Goal: Go to known website: Access a specific website the user already knows

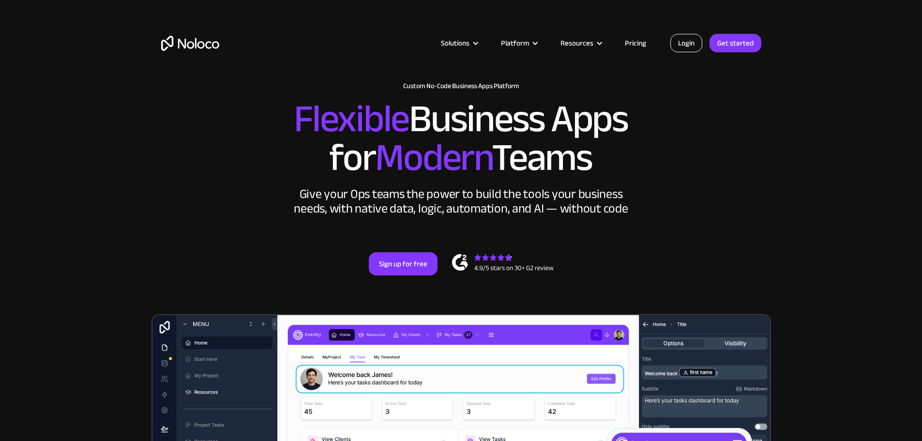
click at [689, 44] on link "Login" at bounding box center [686, 43] width 32 height 18
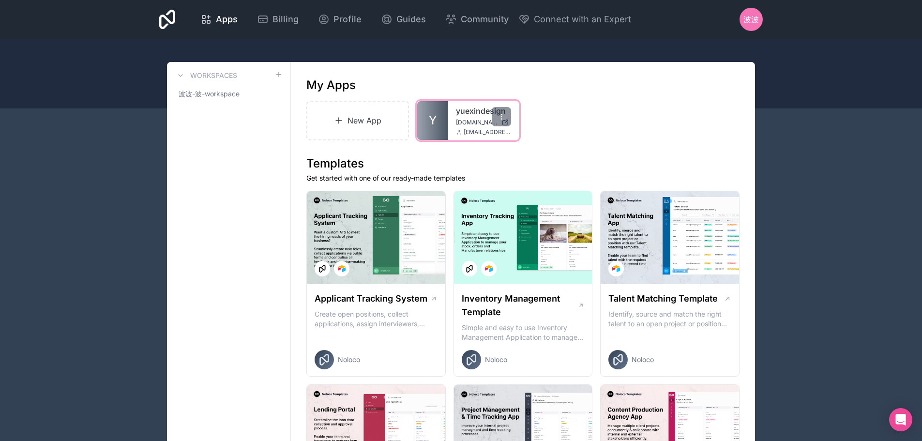
click at [459, 118] on div "yuexindesign [DOMAIN_NAME] [EMAIL_ADDRESS][DOMAIN_NAME]" at bounding box center [483, 120] width 71 height 39
click at [432, 122] on span "Y" at bounding box center [433, 120] width 8 height 15
